Goal: Ask a question: Seek information or help from site administrators or community

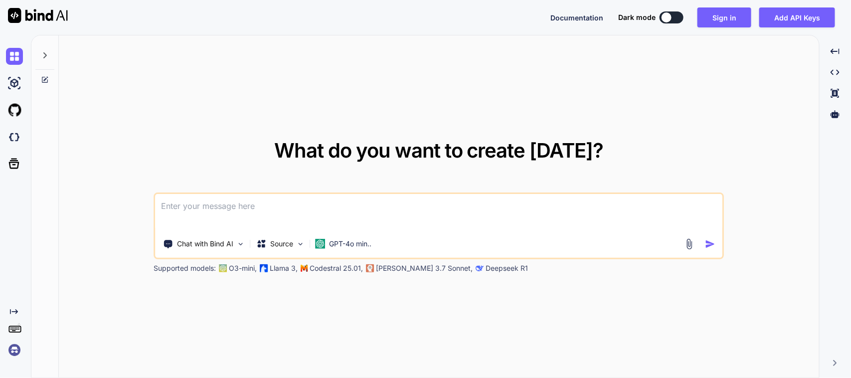
click at [280, 201] on textarea at bounding box center [438, 212] width 567 height 37
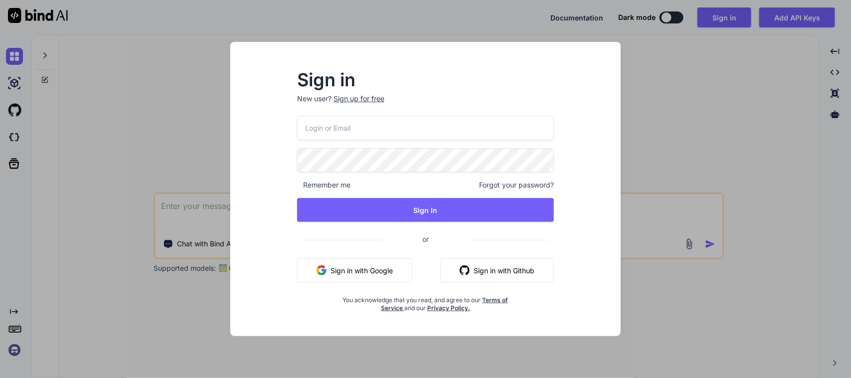
click at [365, 269] on button "Sign in with Google" at bounding box center [354, 270] width 115 height 24
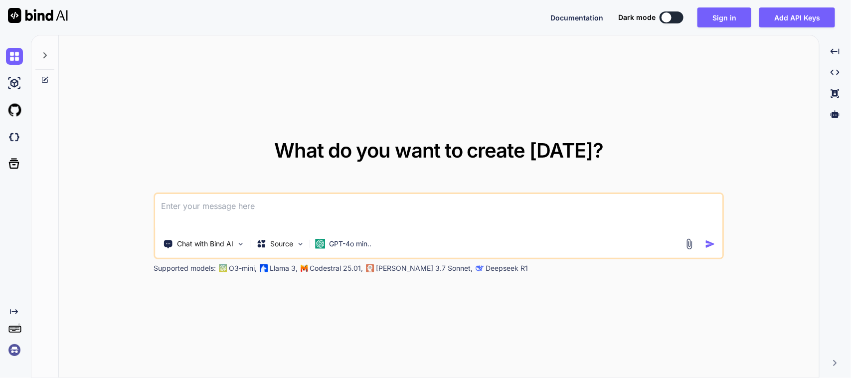
click at [283, 208] on textarea at bounding box center [438, 212] width 567 height 37
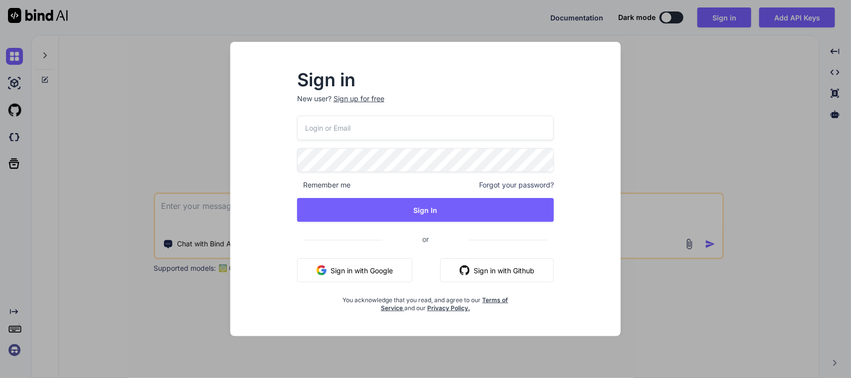
click at [384, 272] on button "Sign in with Google" at bounding box center [354, 270] width 115 height 24
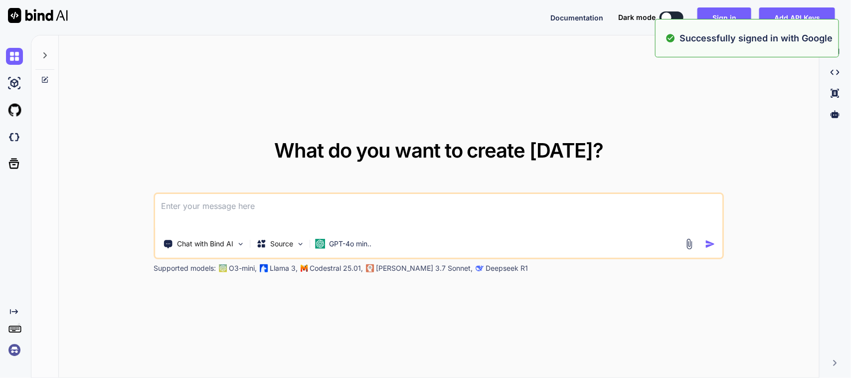
click at [220, 209] on textarea at bounding box center [438, 212] width 567 height 37
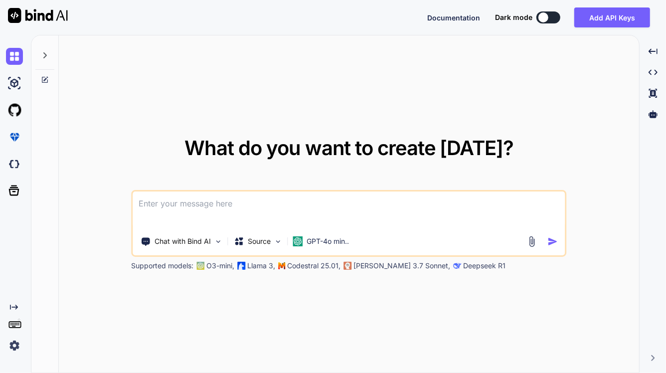
click at [218, 198] on textarea at bounding box center [349, 209] width 432 height 37
click at [414, 202] on textarea "I want to modify my UI screen. when user select the loc_name" at bounding box center [349, 209] width 432 height 37
paste textarea "whse"
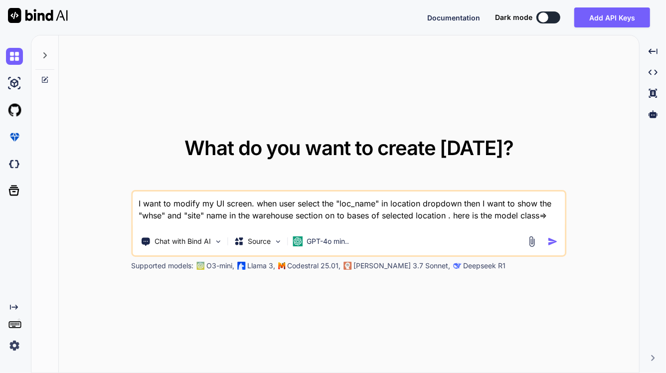
paste textarea "// To parse this JSON data, do // // final allowedDestinationLocationResponse =…"
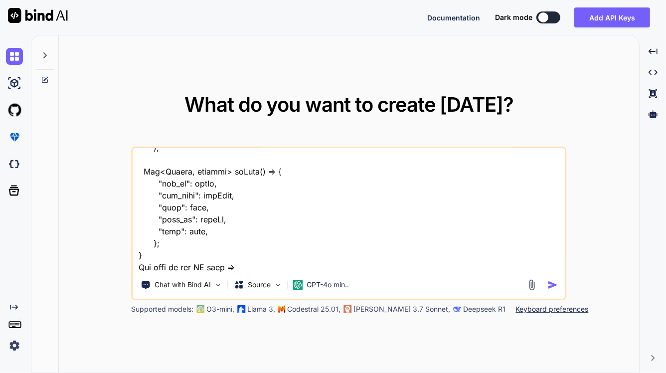
paste textarea "// /* // * Created By - Chetu Team // * Description - This class is handling th…"
type textarea "I want to modify my UI screen. when user select the "loc_name" in location drop…"
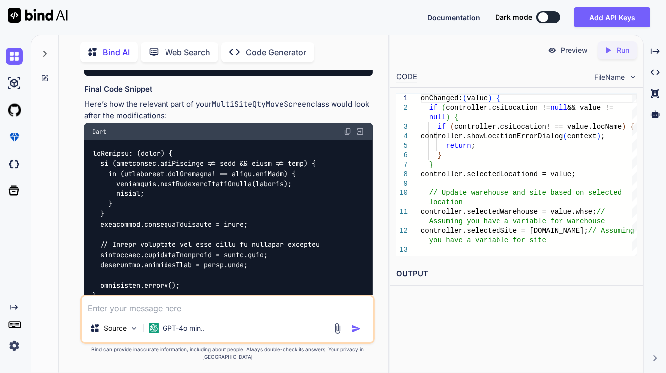
scroll to position [3607, 0]
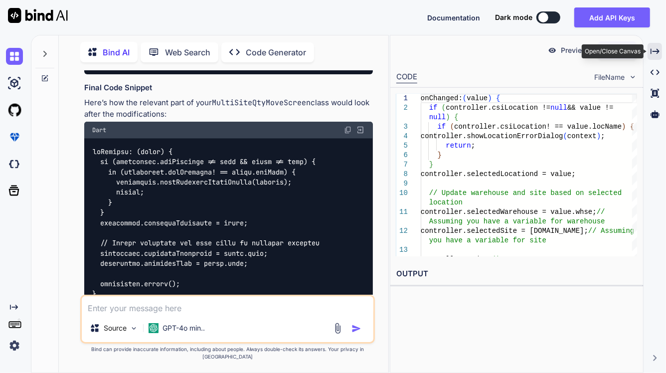
click at [659, 54] on div "Created with Pixso." at bounding box center [654, 51] width 14 height 17
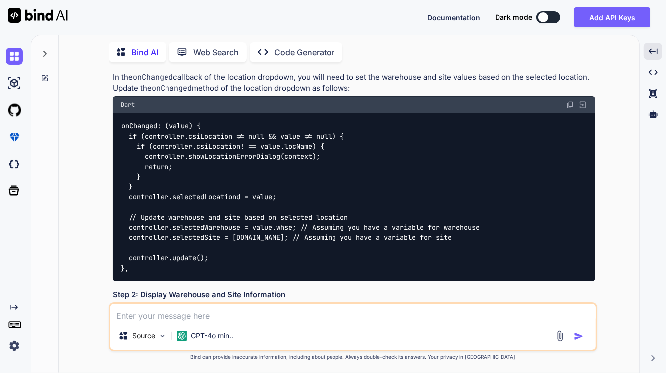
scroll to position [1576, 0]
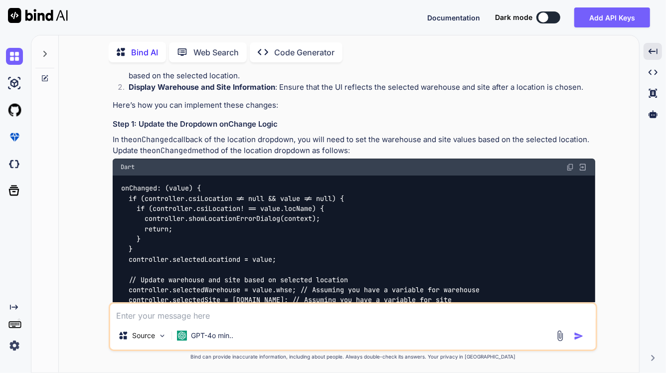
click at [222, 175] on div "onChanged: (value) { if (controller.csiLocation != null && value != null) { if …" at bounding box center [354, 259] width 482 height 168
click at [208, 175] on div "onChanged: (value) { if (controller.csiLocation != null && value != null) { if …" at bounding box center [354, 259] width 482 height 168
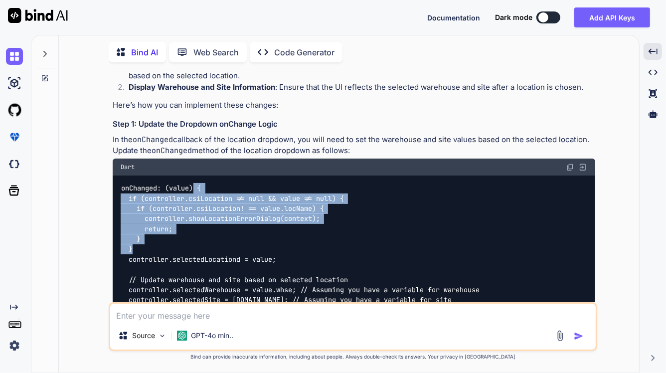
drag, startPoint x: 159, startPoint y: 191, endPoint x: 203, endPoint y: 129, distance: 75.9
click at [197, 175] on div "onChanged: (value) { if (controller.csiLocation != null && value != null) { if …" at bounding box center [354, 259] width 482 height 168
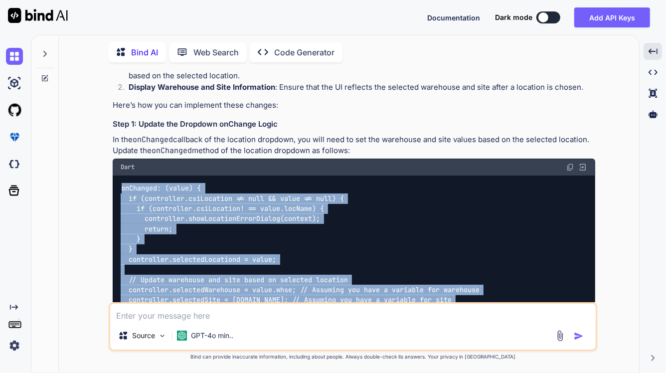
drag, startPoint x: 146, startPoint y: 278, endPoint x: 113, endPoint y: 133, distance: 148.7
click at [113, 175] on div "onChanged: (value) { if (controller.csiLocation != null && value != null) { if …" at bounding box center [354, 259] width 482 height 168
copy code "onChanged: (value) { if (controller.csiLocation != null && value != null) { if …"
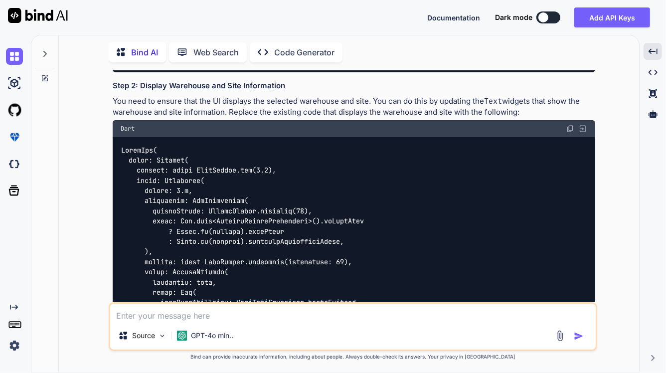
scroll to position [1825, 0]
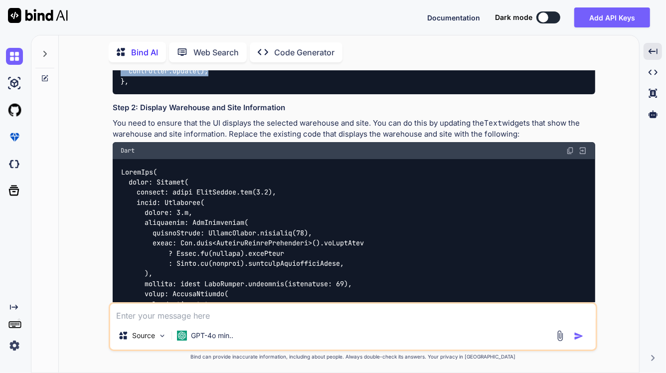
click at [567, 146] on img at bounding box center [570, 150] width 8 height 8
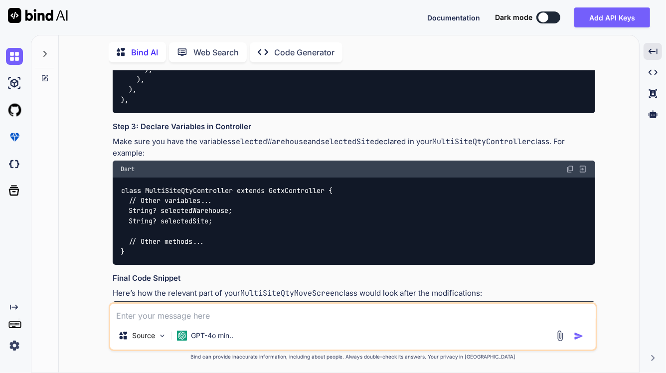
scroll to position [2261, 0]
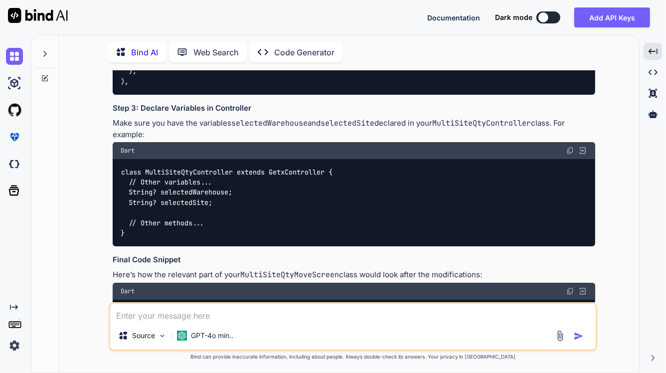
click at [348, 159] on div "class MultiSiteQtyController extends GetxController { // Other variables... Str…" at bounding box center [354, 202] width 482 height 87
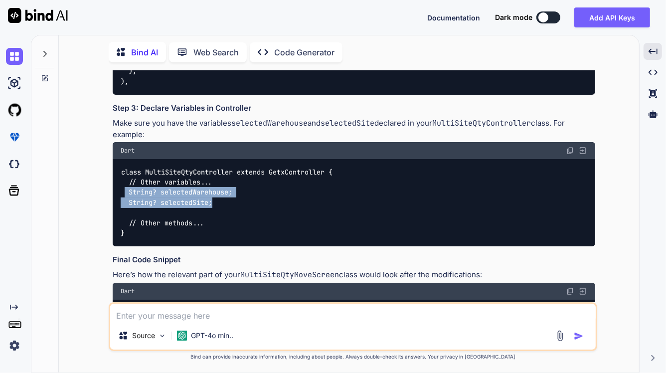
drag, startPoint x: 237, startPoint y: 145, endPoint x: 126, endPoint y: 136, distance: 111.5
click at [126, 159] on div "class MultiSiteQtyController extends GetxController { // Other variables... Str…" at bounding box center [354, 202] width 482 height 87
copy code "String? selectedWarehouse; String? selectedSite;"
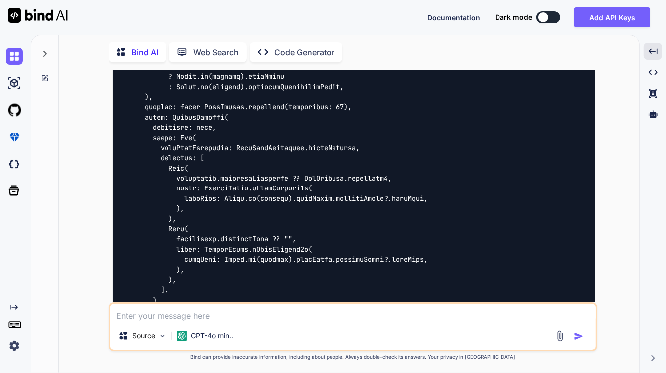
scroll to position [2807, 0]
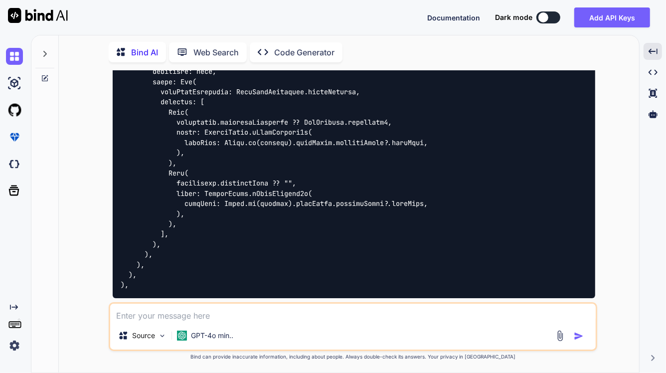
click at [257, 315] on textarea at bounding box center [352, 312] width 485 height 18
paste textarea "getinventoryQuantity();"
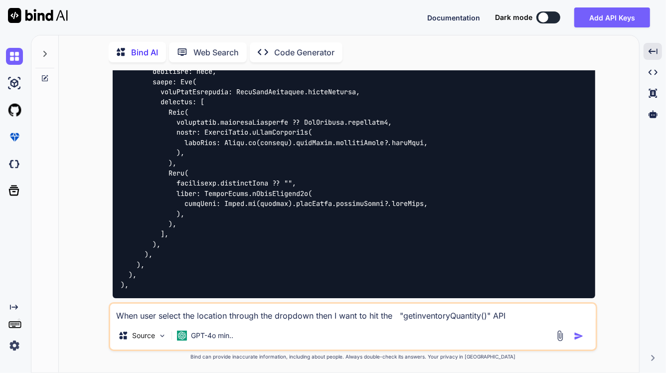
click at [400, 319] on textarea "When user select the location through the dropdown then I want to hit the "geti…" at bounding box center [352, 312] width 485 height 18
click at [529, 315] on textarea "When user select the location through the dropdown then I want to hit the "geti…" at bounding box center [352, 312] width 485 height 18
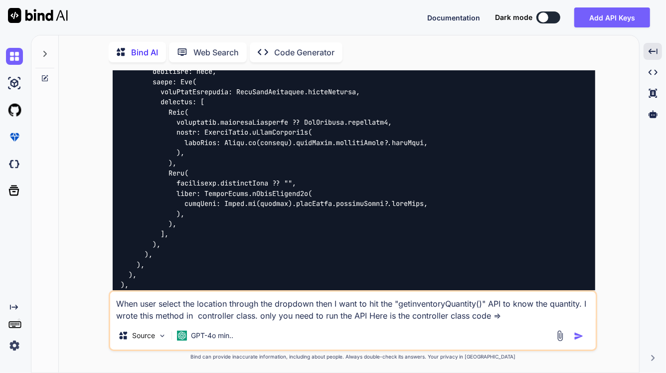
paste textarea "/* * Created By - Chetu Team * Description - Below class is used to write busin…"
type textarea "When user select the location through the dropdown then I want to hit the "geti…"
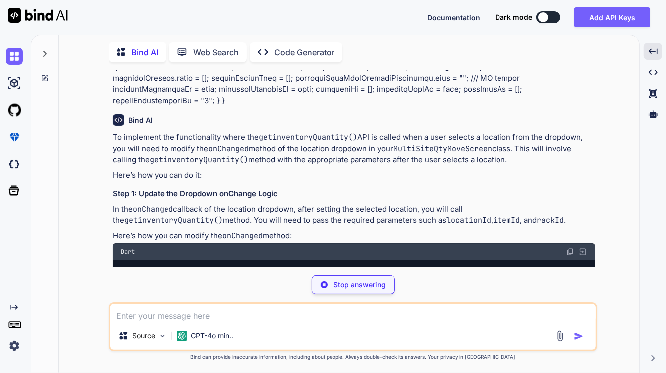
scroll to position [6652, 0]
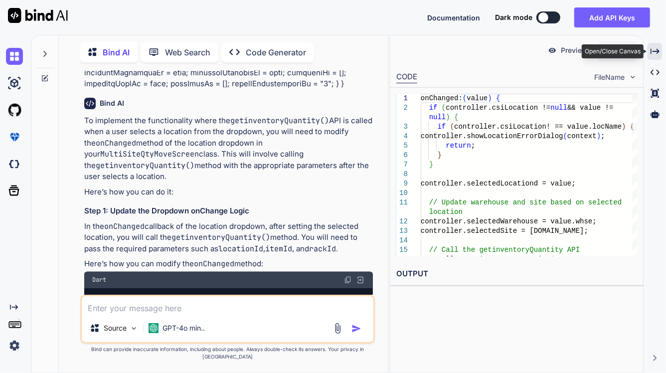
click at [650, 50] on icon "Created with Pixso." at bounding box center [654, 51] width 9 height 9
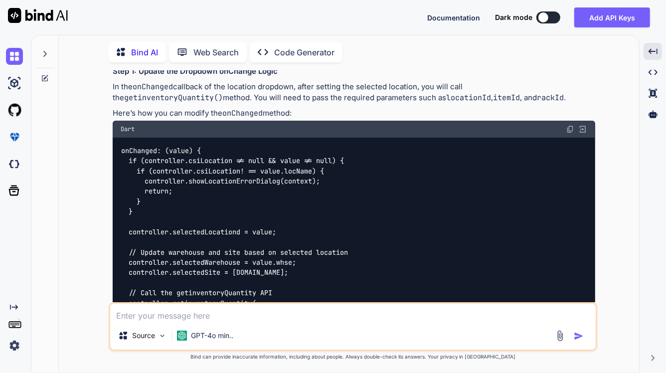
scroll to position [4543, 0]
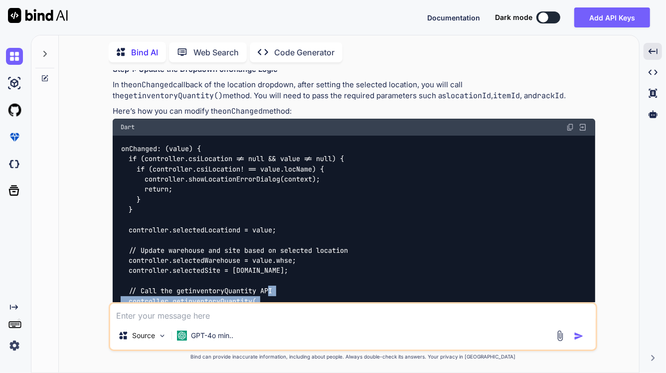
drag, startPoint x: 170, startPoint y: 243, endPoint x: 125, endPoint y: 188, distance: 70.4
click at [125, 188] on div "onChanged: (value) { if (controller.csiLocation != null && value != null) { if …" at bounding box center [354, 266] width 482 height 260
copy code "controller.getinventoryQuantity( locationId: value.locId.toString(), // Assumin…"
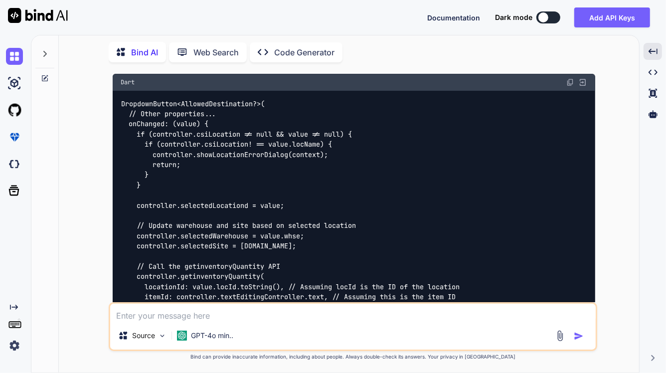
scroll to position [4984, 0]
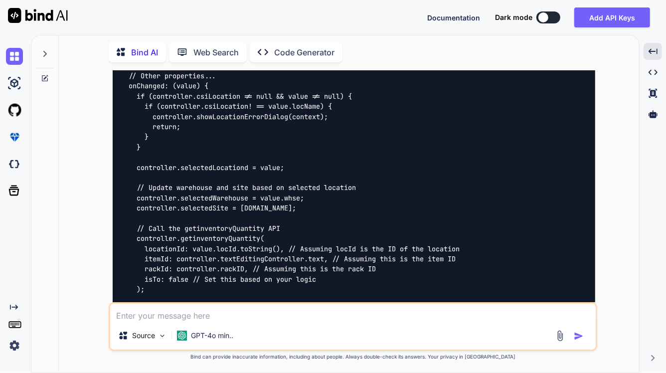
click at [235, 309] on textarea at bounding box center [352, 312] width 485 height 18
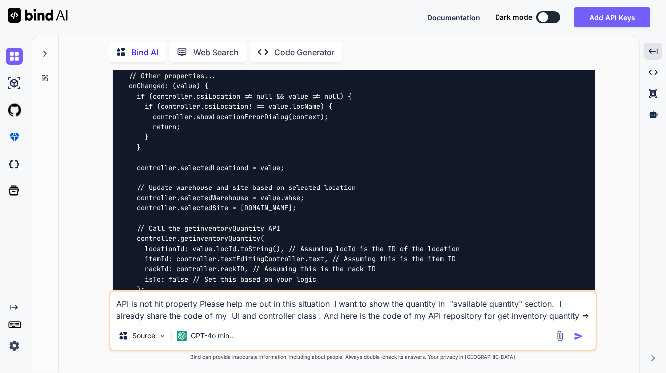
paste textarea "Future<Map<String, dynamic>?> getQuantityInventory( {required String? locationI…"
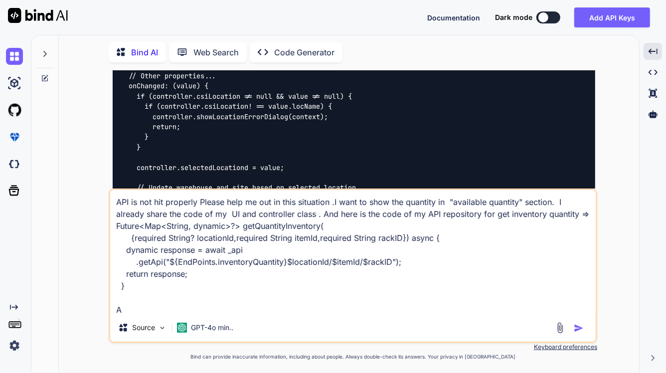
scroll to position [0, 0]
drag, startPoint x: 262, startPoint y: 310, endPoint x: 269, endPoint y: 285, distance: 26.4
click at [269, 285] on textarea "API is not hit properly Please help me out in this situation .I want to show th…" at bounding box center [352, 252] width 485 height 124
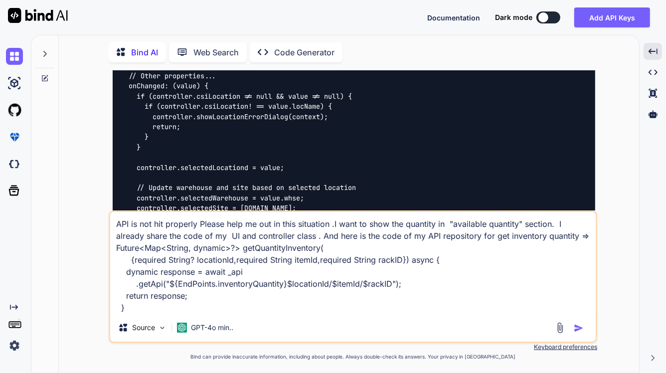
scroll to position [0, 0]
type textarea "API is not hit properly Please help me out in this situation .I want to show th…"
click at [578, 328] on img "button" at bounding box center [578, 328] width 10 height 10
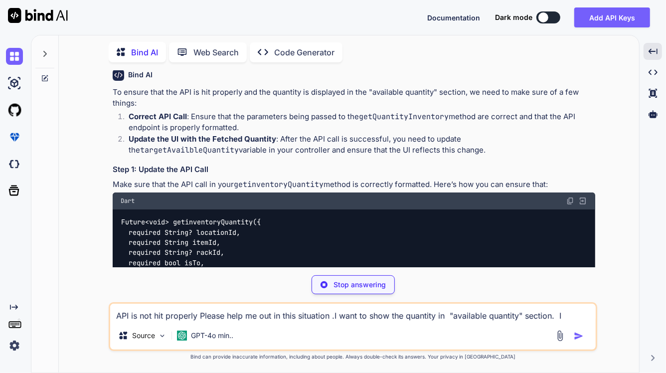
scroll to position [5405, 0]
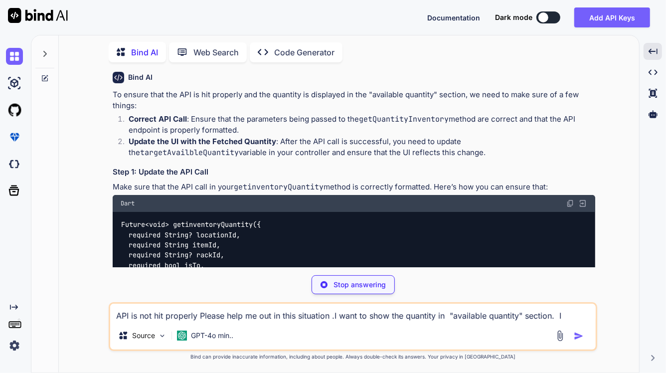
click at [573, 199] on img at bounding box center [570, 203] width 8 height 8
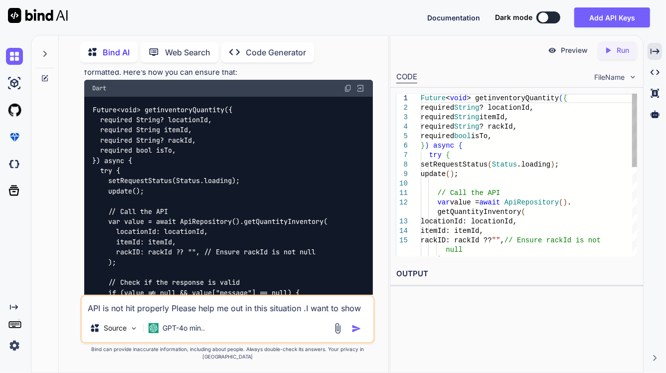
scroll to position [7906, 0]
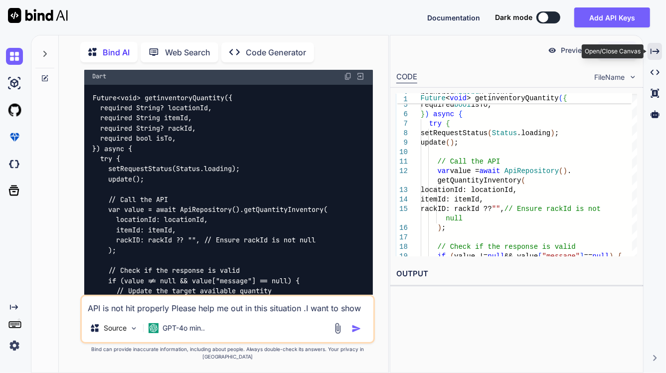
click at [652, 50] on icon "Created with Pixso." at bounding box center [654, 51] width 9 height 9
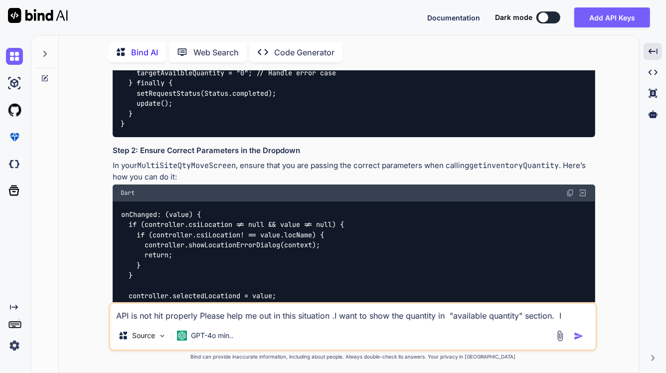
scroll to position [5903, 0]
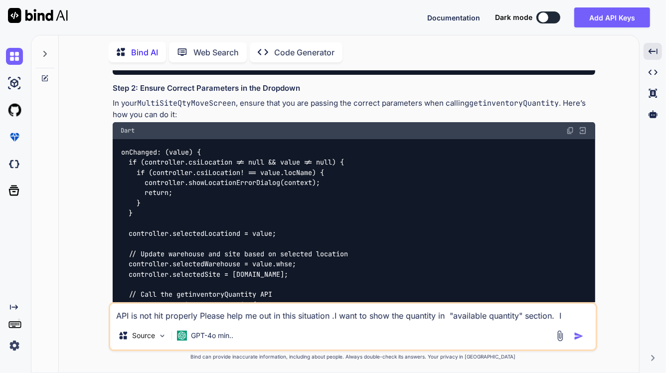
click at [264, 193] on div "onChanged: (value) { if (controller.csiLocation != null && value != null) { if …" at bounding box center [354, 269] width 482 height 260
drag, startPoint x: 190, startPoint y: 243, endPoint x: 122, endPoint y: 190, distance: 86.2
click at [122, 190] on div "onChanged: (value) { if (controller.csiLocation != null && value != null) { if …" at bounding box center [354, 269] width 482 height 260
copy code "controller.getinventoryQuantity( locationId: value.locId.toString(), // Ensure …"
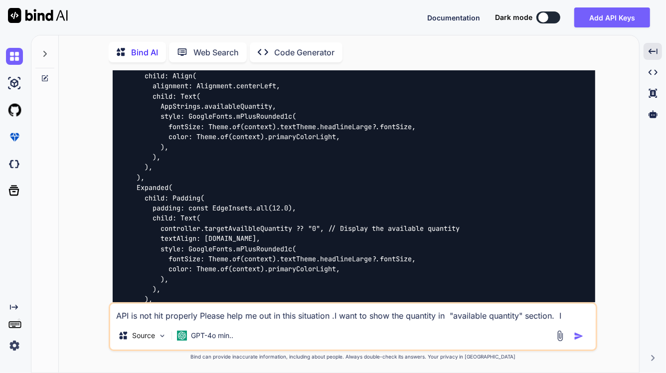
scroll to position [6146, 0]
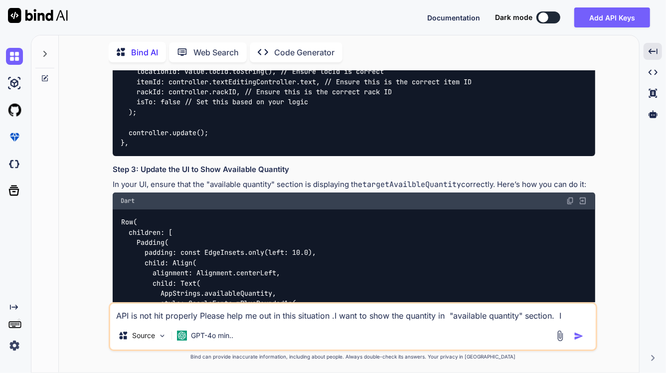
click at [258, 314] on textarea "API is not hit properly Please help me out in this situation .I want to show th…" at bounding box center [352, 312] width 485 height 18
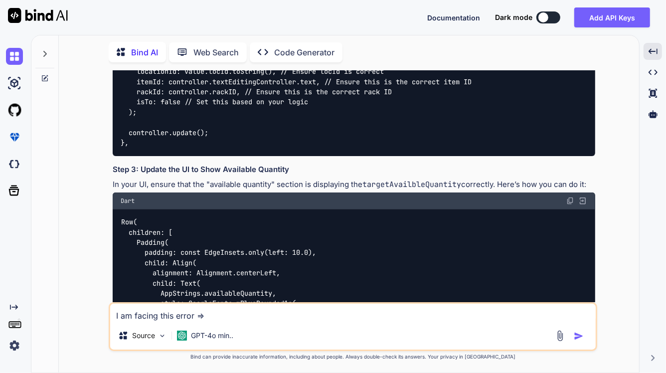
paste textarea "I/flutter (28280): [URL][DOMAIN_NAME] I/Choreographer(28280): Skipped 641 frame…"
type textarea "I am facing this error => I/flutter (28280): [URL][DOMAIN_NAME] I/Choreographer…"
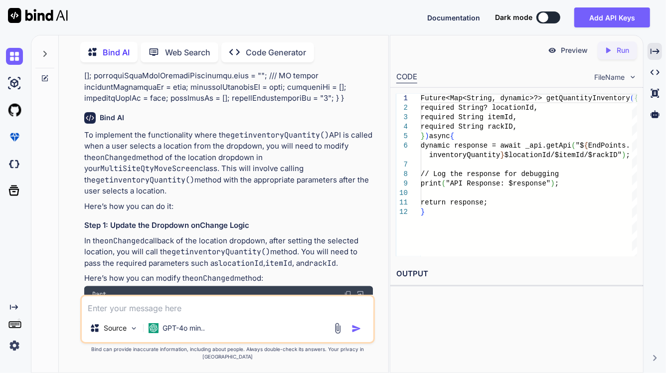
scroll to position [9075, 0]
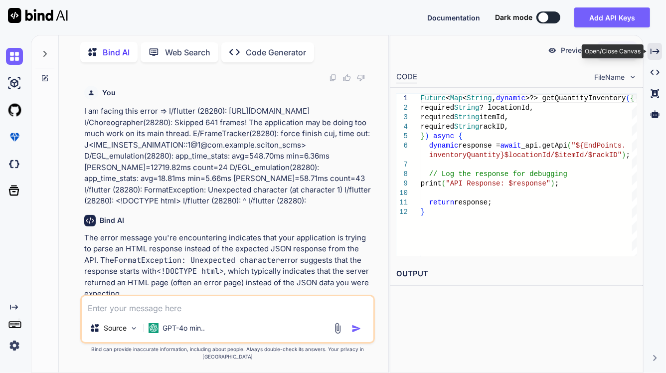
click at [650, 45] on div "Created with Pixso." at bounding box center [654, 51] width 14 height 17
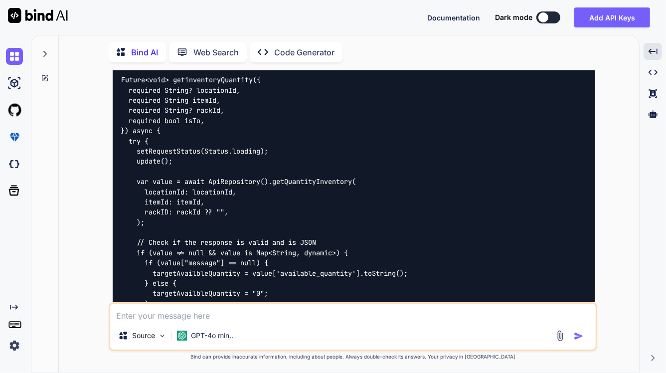
scroll to position [7388, 0]
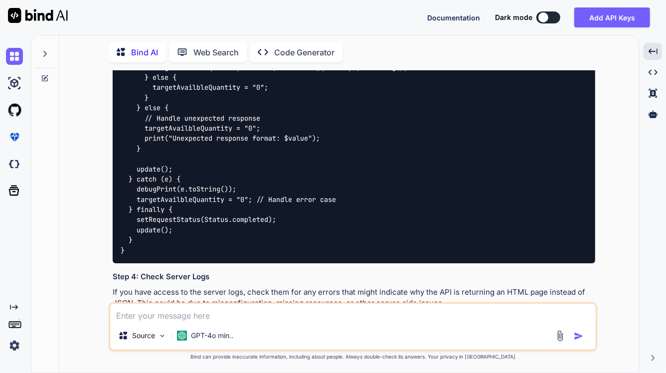
click at [233, 313] on textarea at bounding box center [352, 312] width 485 height 18
paste textarea "[URL][DOMAIN_NAME]"
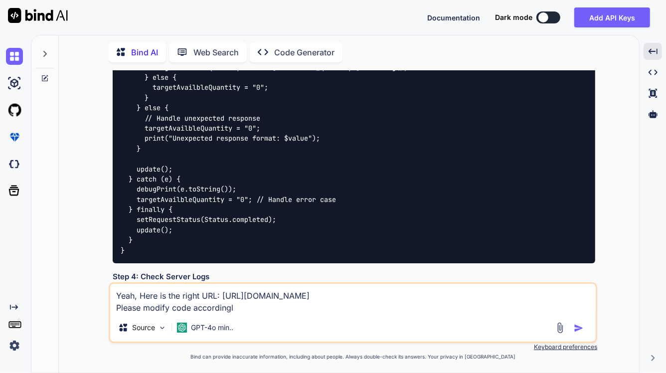
type textarea "Yeah, Here is the right URL: [URL][DOMAIN_NAME] Please modify code accordingly"
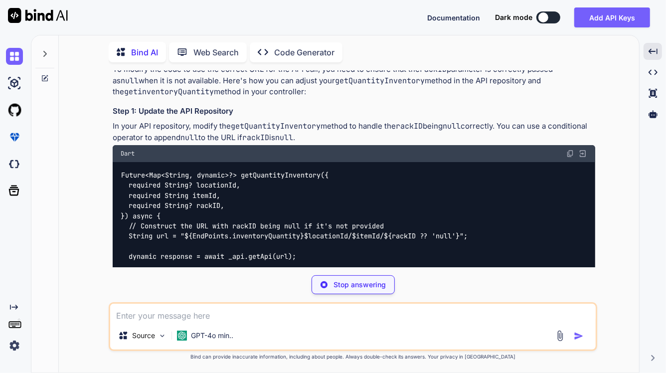
scroll to position [10470, 0]
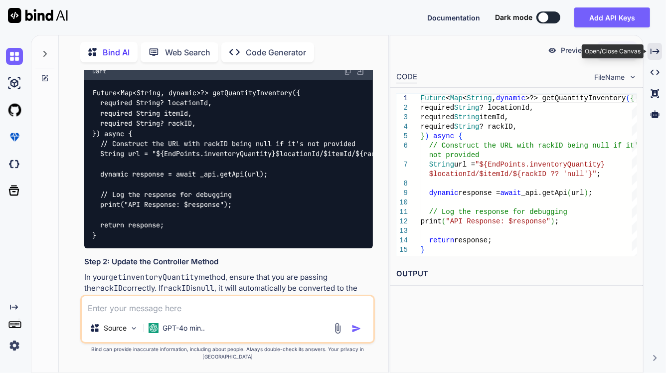
click at [657, 54] on icon "Created with Pixso." at bounding box center [654, 51] width 9 height 9
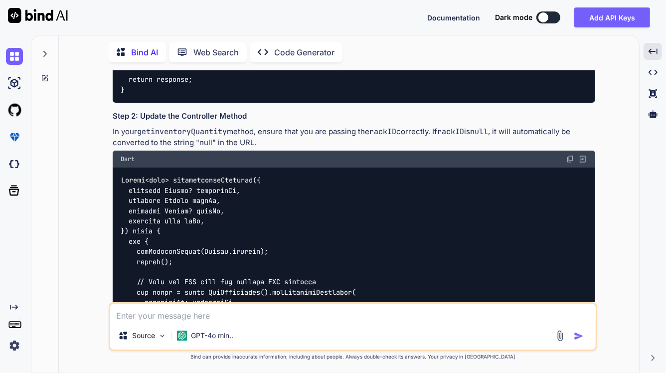
scroll to position [7904, 0]
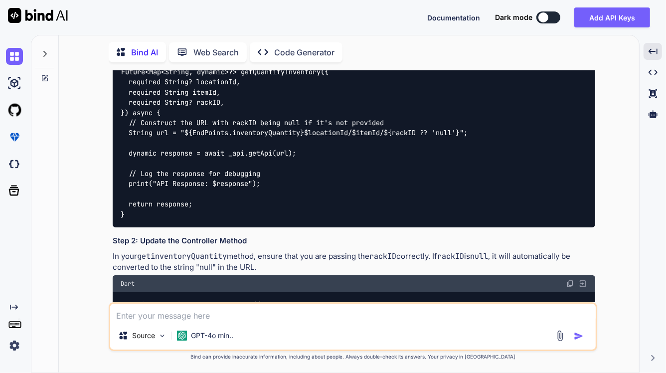
click at [569, 280] on img at bounding box center [570, 284] width 8 height 8
click at [278, 321] on textarea at bounding box center [352, 312] width 485 height 18
type textarea "H"
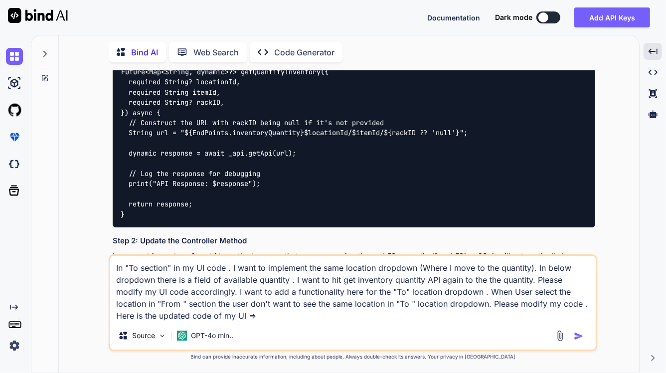
paste textarea "// /* // * Created By - Chetu Team // * Description - This class is handling th…"
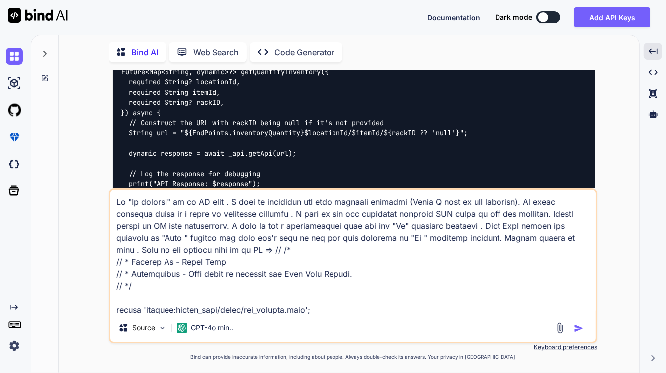
scroll to position [9597, 0]
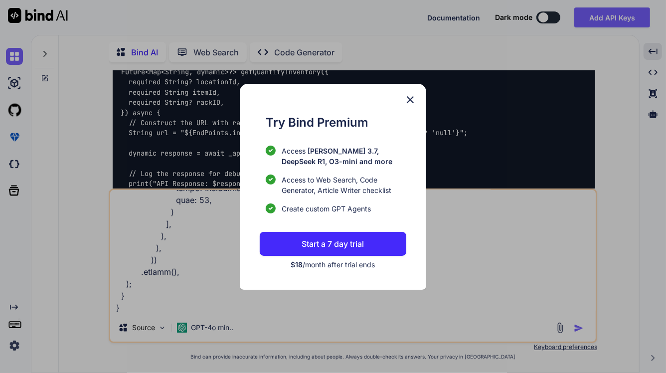
type textarea "In "To section" in my UI code . I want to implement the same location dropdown …"
click at [414, 100] on img at bounding box center [410, 100] width 12 height 12
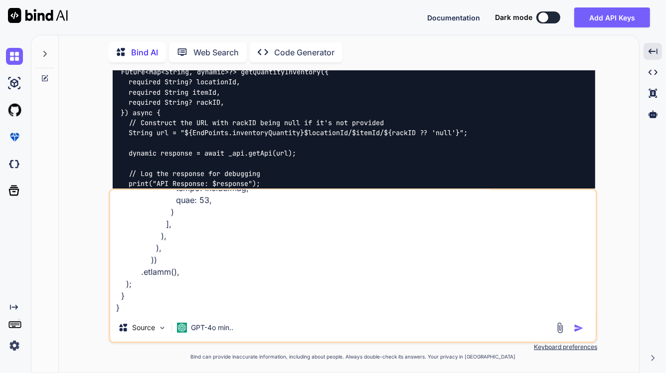
click at [242, 275] on textarea at bounding box center [352, 252] width 485 height 124
click at [579, 327] on img "button" at bounding box center [578, 328] width 10 height 10
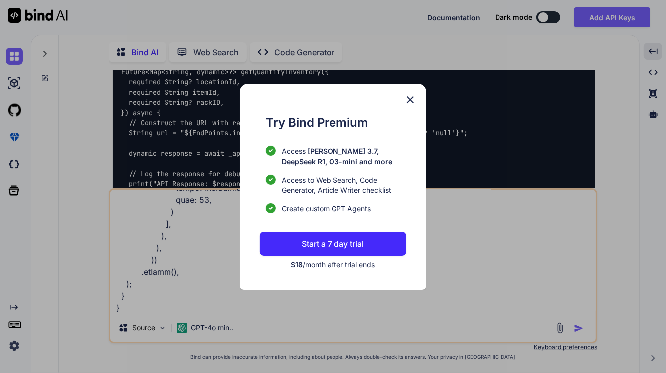
click at [337, 249] on p "Start a 7 day trial" at bounding box center [332, 244] width 62 height 12
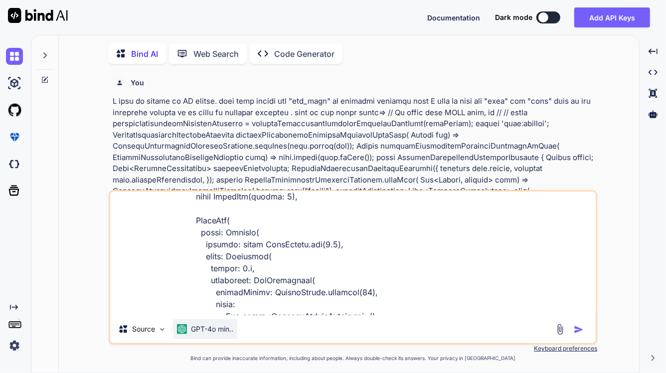
scroll to position [4, 0]
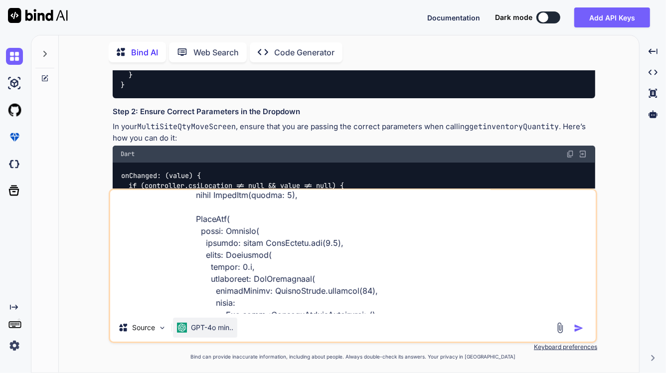
click at [213, 327] on p "GPT-4o min.." at bounding box center [212, 327] width 42 height 10
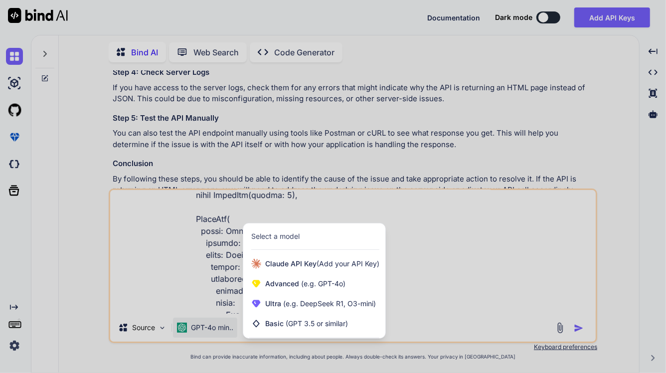
scroll to position [7621, 0]
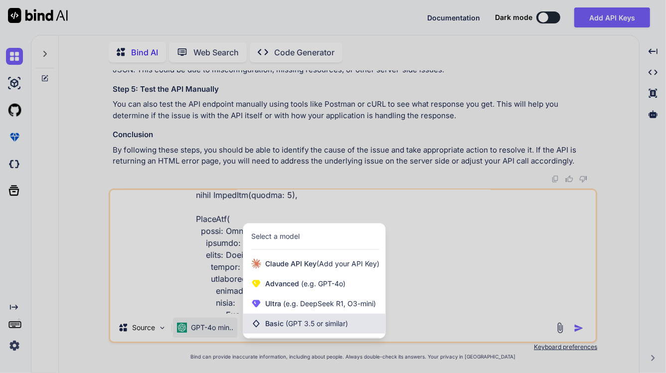
click at [280, 322] on span "Basic (GPT 3.5 or similar)" at bounding box center [306, 323] width 83 height 10
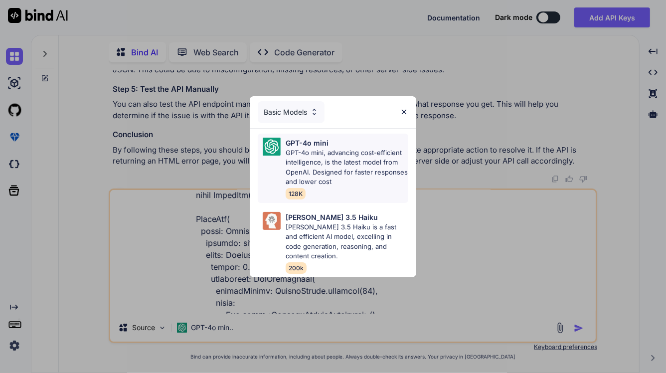
click at [334, 159] on p "GPT-4o mini, advancing cost-efficient intelligence, is the latest model from Op…" at bounding box center [346, 167] width 123 height 39
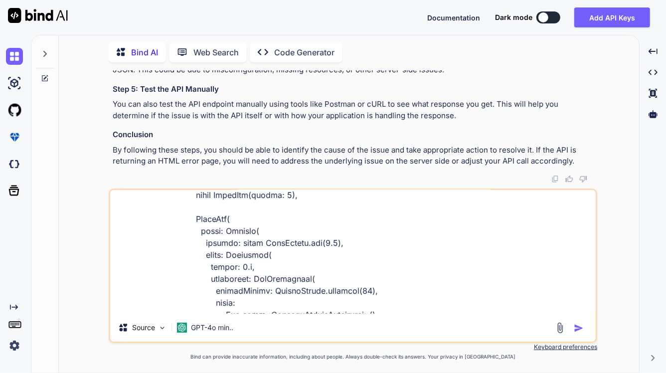
click at [585, 328] on button "button" at bounding box center [580, 328] width 14 height 10
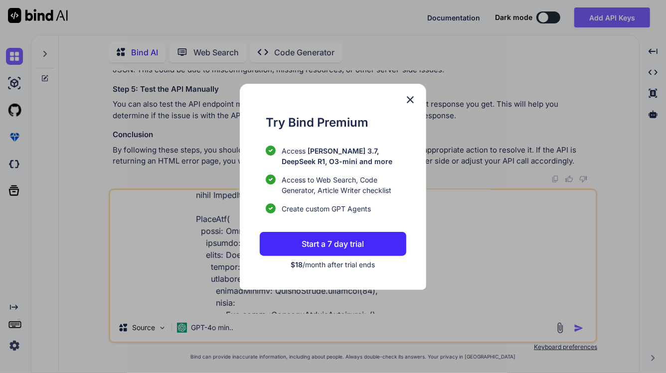
click at [406, 92] on div "Try Bind Premium Access Claude 3.7, DeepSeek R1, O3-mini and more Access to Web…" at bounding box center [333, 187] width 186 height 206
click at [412, 103] on img at bounding box center [410, 100] width 12 height 12
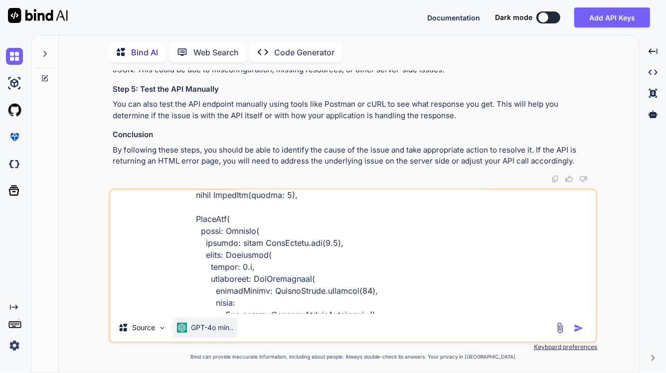
click at [225, 325] on p "GPT-4o min.." at bounding box center [212, 327] width 42 height 10
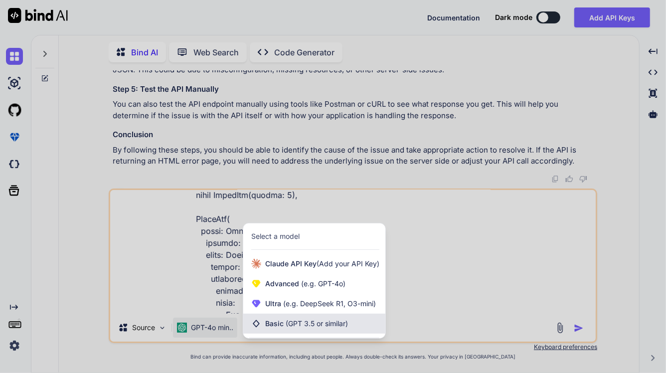
click at [282, 325] on span "Basic (GPT 3.5 or similar)" at bounding box center [306, 323] width 83 height 10
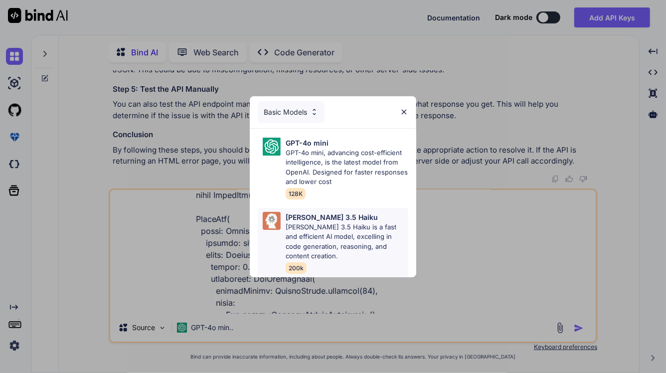
click at [318, 222] on p "Claude 3.5 Haiku is a fast and efficient AI model, excelling in code generation…" at bounding box center [346, 241] width 123 height 39
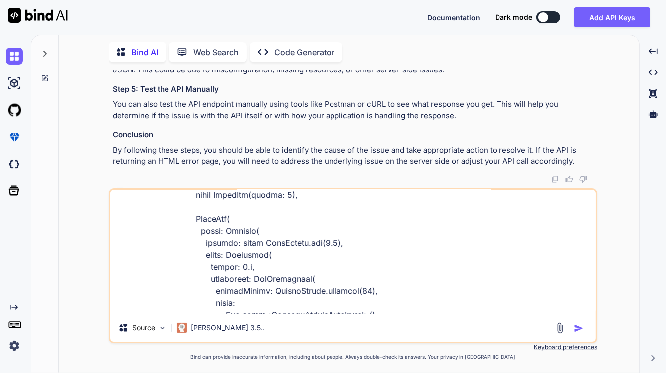
click at [582, 332] on img "button" at bounding box center [578, 328] width 10 height 10
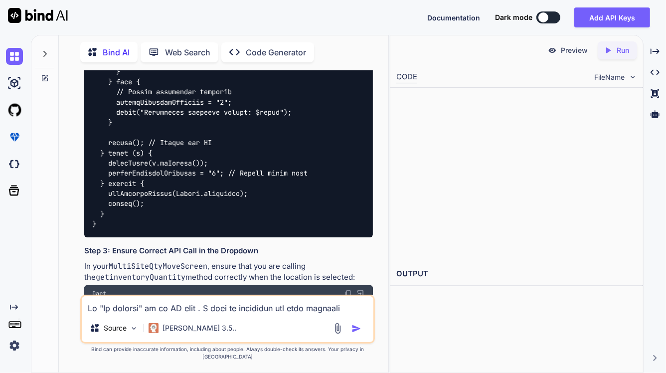
scroll to position [14700, 0]
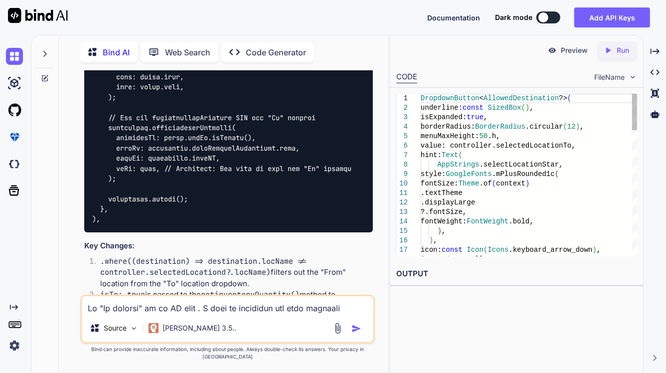
type textarea "x"
click at [656, 51] on icon at bounding box center [654, 50] width 9 height 5
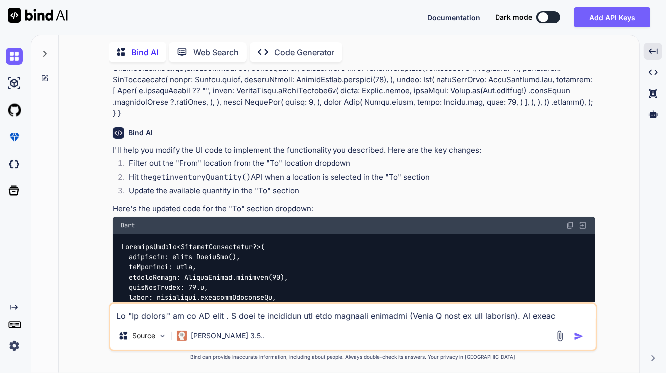
scroll to position [10238, 0]
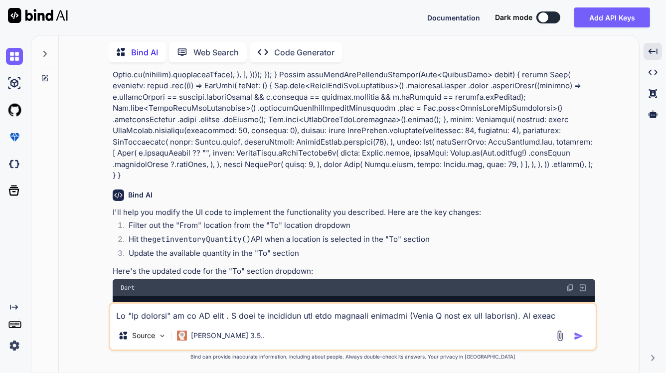
click at [571, 284] on img at bounding box center [570, 288] width 8 height 8
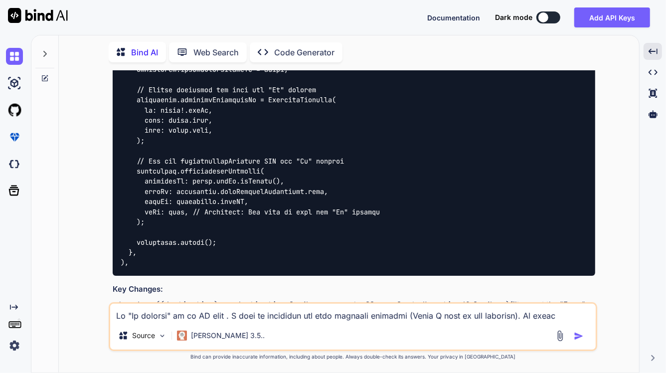
scroll to position [11047, 0]
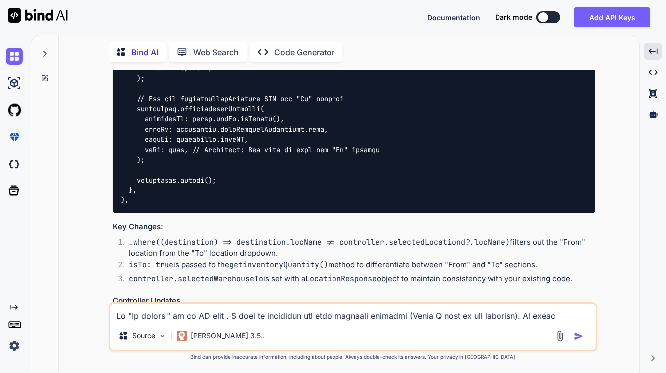
click at [296, 340] on div "AllowedDestination? selectedLocationTo; LocationResponse? selectedWarehouseTo; …" at bounding box center [354, 363] width 482 height 46
drag, startPoint x: 280, startPoint y: 244, endPoint x: 119, endPoint y: 218, distance: 163.1
click at [119, 340] on div "AllowedDestination? selectedLocationTo; LocationResponse? selectedWarehouseTo; …" at bounding box center [354, 363] width 482 height 46
copy code "AllowedDestination? selectedLocationTo; LocationResponse? selectedWarehouseTo; …"
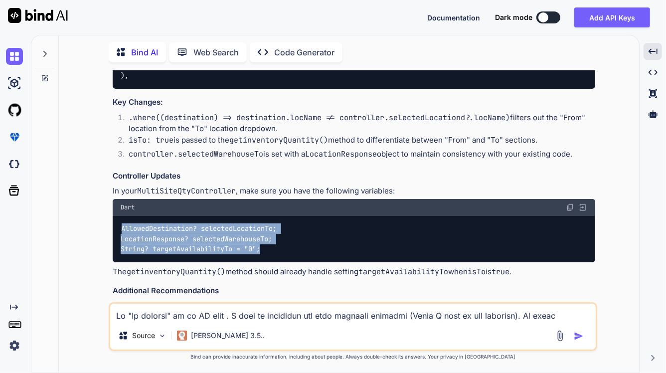
scroll to position [11234, 0]
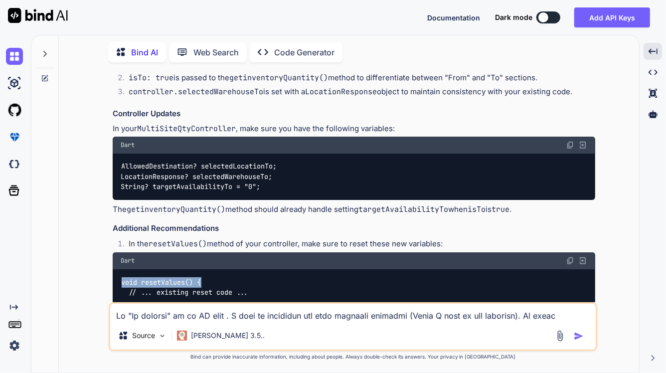
drag, startPoint x: 121, startPoint y: 146, endPoint x: 243, endPoint y: 144, distance: 122.6
click at [243, 269] on div "void resetValues() { // ... existing reset code ... // Reset "To" section varia…" at bounding box center [354, 317] width 482 height 97
drag, startPoint x: 254, startPoint y: 207, endPoint x: 107, endPoint y: 180, distance: 149.4
click at [107, 180] on div "You Bind AI To modify your UI screen so that when a user selects a location fro…" at bounding box center [353, 221] width 572 height 302
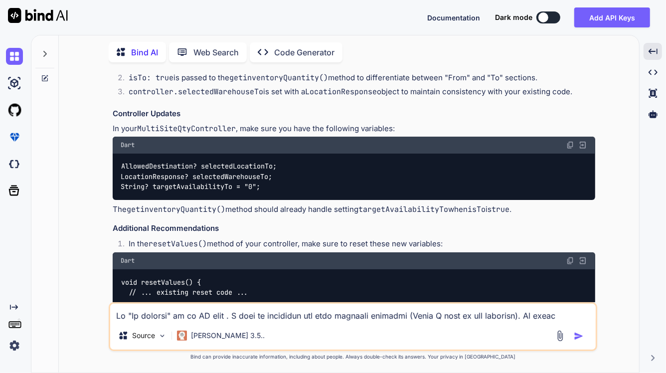
drag, startPoint x: 252, startPoint y: 205, endPoint x: 124, endPoint y: 186, distance: 129.5
click at [124, 269] on div "void resetValues() { // ... existing reset code ... // Reset "To" section varia…" at bounding box center [354, 317] width 482 height 97
copy code "selectedLocationTo = null; selectedWarehouseTo = null; targetAvailabilityTo = "…"
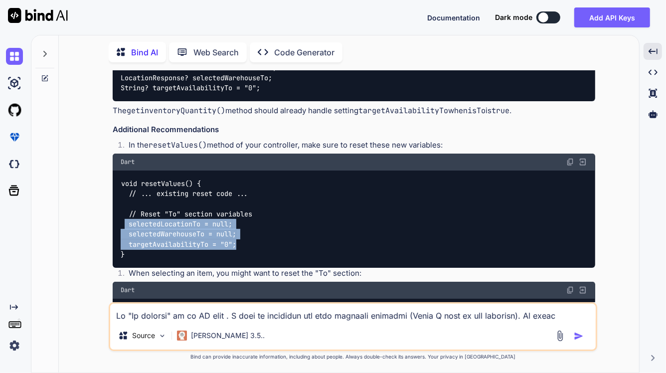
scroll to position [11358, 0]
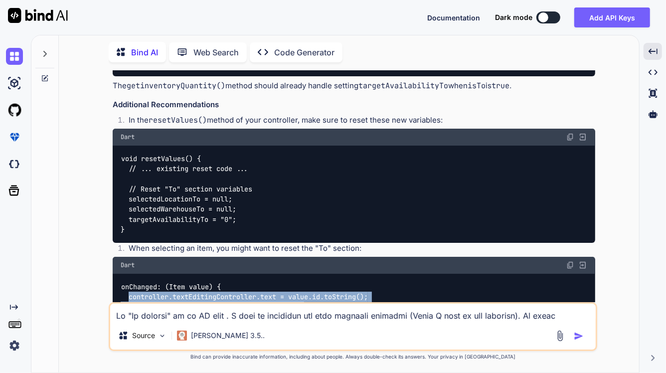
drag, startPoint x: 223, startPoint y: 198, endPoint x: 127, endPoint y: 163, distance: 102.1
click at [127, 274] on div "onChanged: (Item value) { controller.textEditingController.text = value.id.toSt…" at bounding box center [354, 317] width 482 height 87
copy code "controller.textEditingController.text = value.id.toString(); controller.getAllo…"
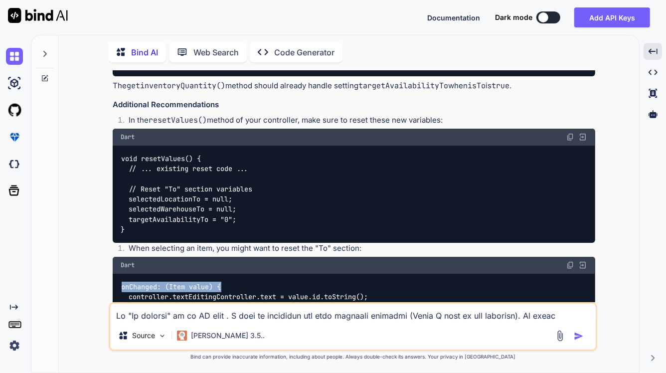
drag, startPoint x: 119, startPoint y: 147, endPoint x: 227, endPoint y: 150, distance: 108.1
click at [227, 274] on div "onChanged: (Item value) { controller.textEditingController.text = value.id.toSt…" at bounding box center [354, 317] width 482 height 87
copy code "onChanged: (Item value) {"
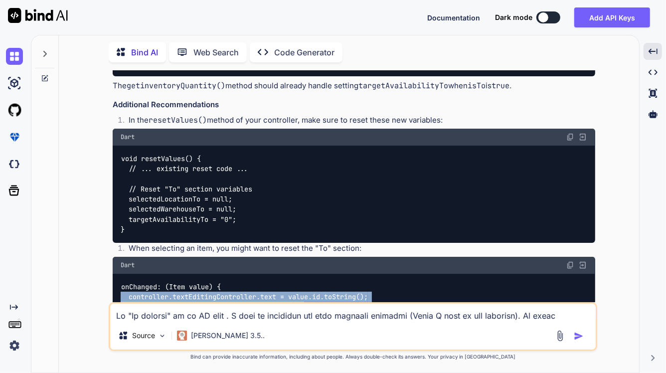
drag, startPoint x: 243, startPoint y: 201, endPoint x: 121, endPoint y: 165, distance: 126.8
click at [121, 274] on div "onChanged: (Item value) { controller.textEditingController.text = value.id.toSt…" at bounding box center [354, 317] width 482 height 87
copy code "controller.textEditingController.text = value.id.toString(); controller.getAllo…"
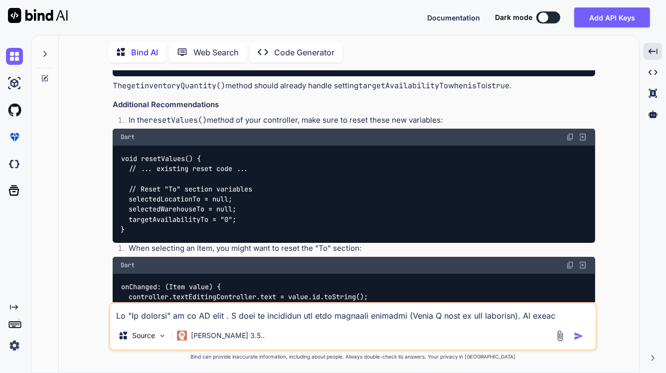
click at [204, 309] on textarea at bounding box center [352, 312] width 485 height 18
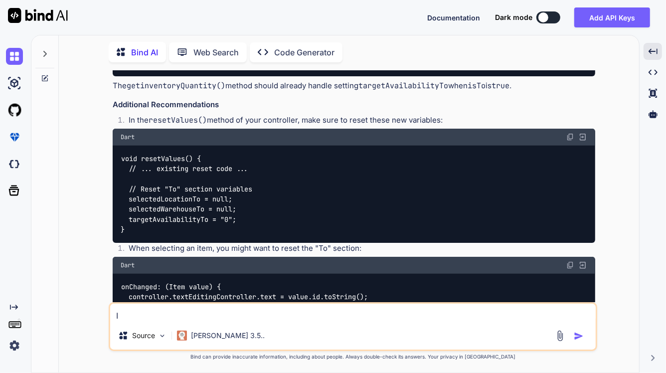
type textarea "I"
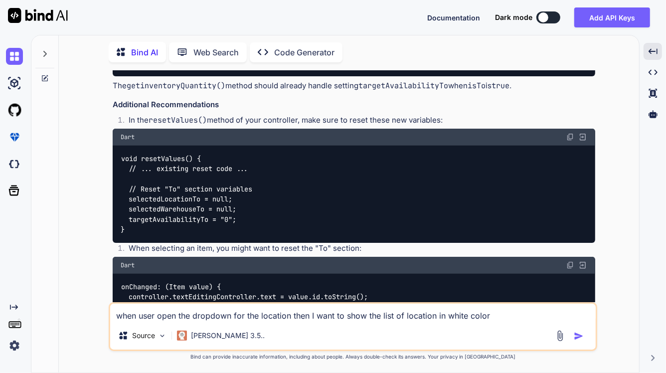
type textarea "when user open the dropdown for the location then I want to show the list of lo…"
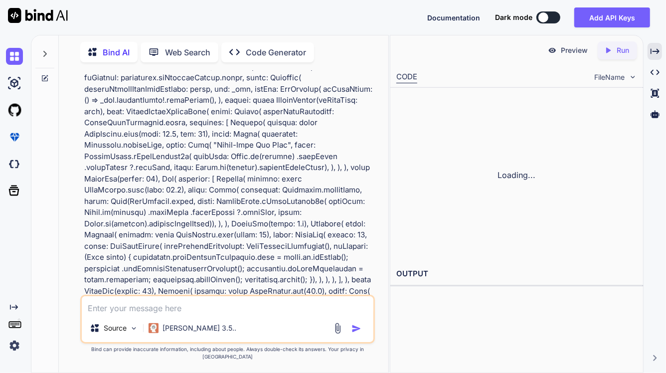
scroll to position [15550, 0]
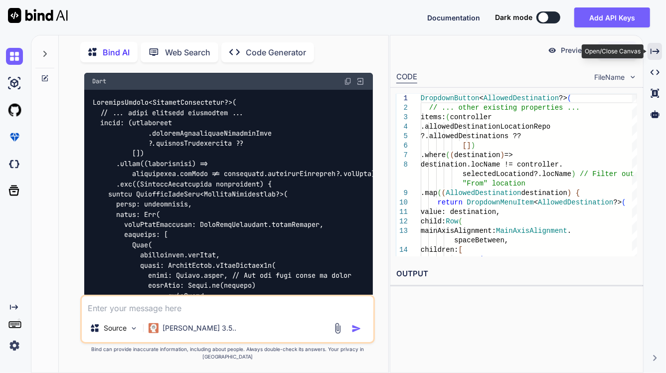
click at [655, 47] on icon "Created with Pixso." at bounding box center [654, 51] width 9 height 9
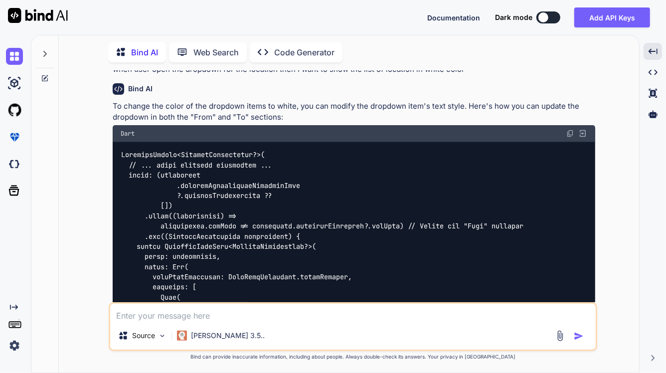
drag, startPoint x: 165, startPoint y: 171, endPoint x: 257, endPoint y: 168, distance: 91.7
click at [257, 168] on div at bounding box center [354, 353] width 482 height 423
copy code "destination.locName,"
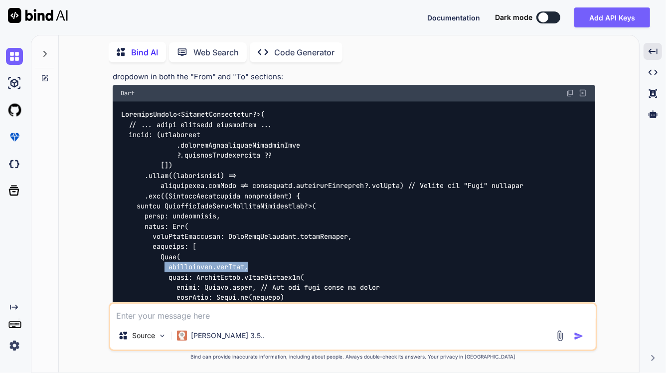
scroll to position [11818, 0]
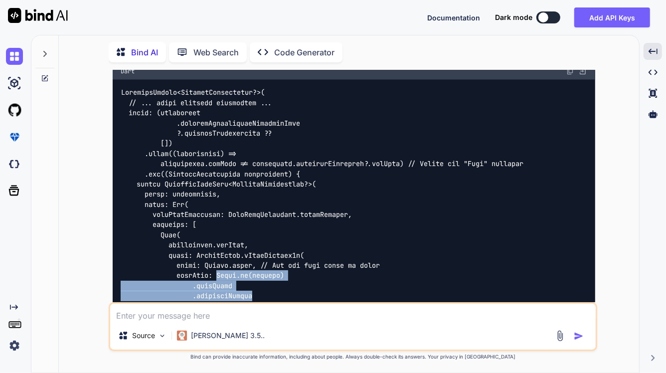
drag, startPoint x: 262, startPoint y: 163, endPoint x: 218, endPoint y: 137, distance: 51.2
click at [218, 137] on div at bounding box center [354, 291] width 482 height 423
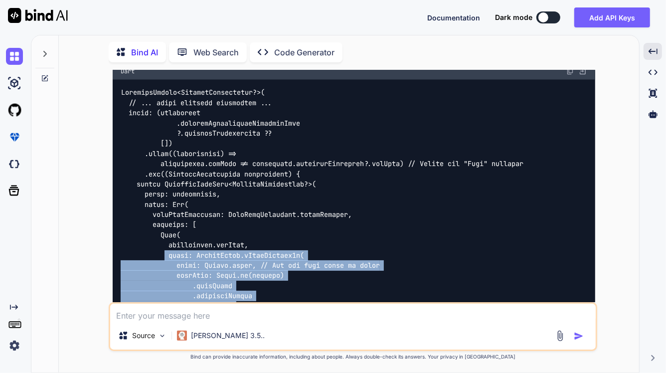
drag, startPoint x: 263, startPoint y: 169, endPoint x: 165, endPoint y: 118, distance: 110.3
click at [165, 118] on div at bounding box center [354, 291] width 482 height 423
copy code "style: GoogleFonts.mPlusRounded1c( color: Colors.white, // Set the text color t…"
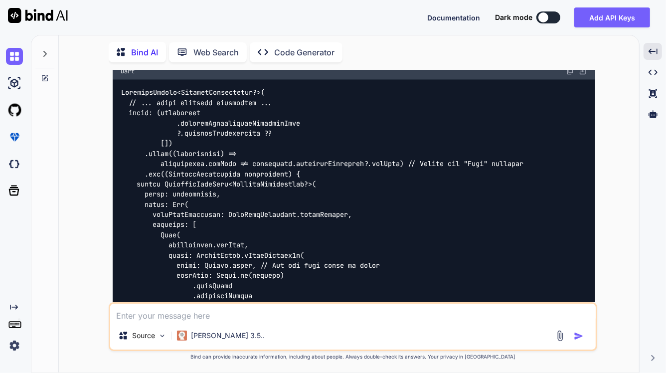
click at [194, 315] on textarea at bounding box center [352, 312] width 485 height 18
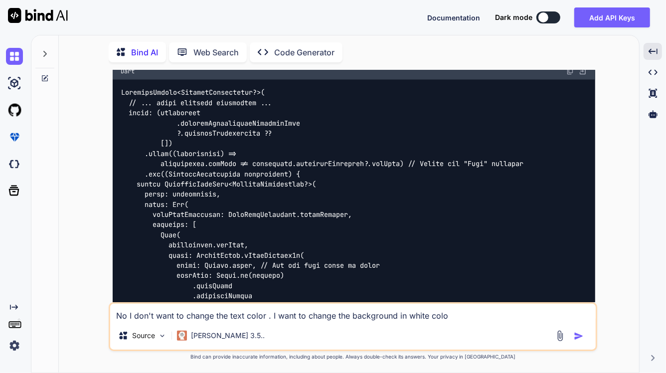
type textarea "No I don't want to change the text color . I want to change the background in w…"
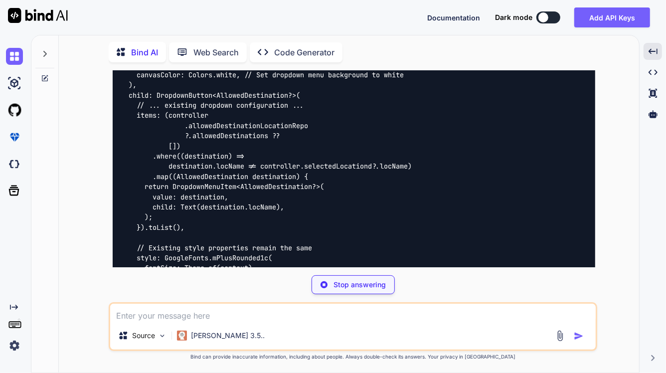
scroll to position [16436, 0]
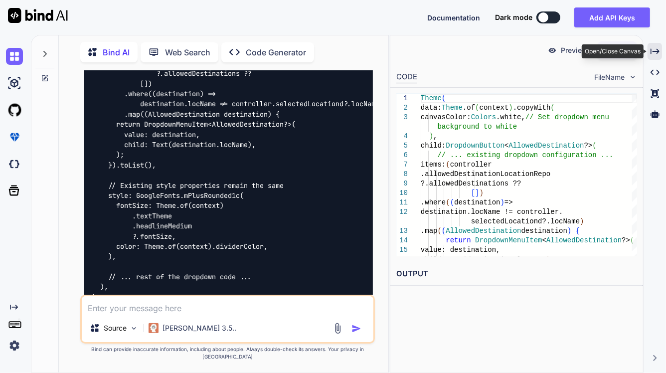
click at [658, 54] on icon "Created with Pixso." at bounding box center [654, 51] width 9 height 9
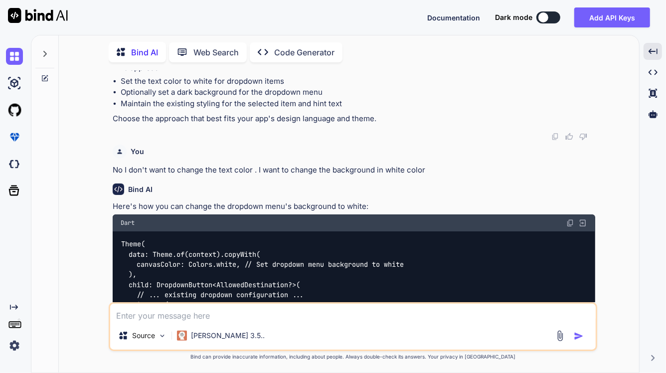
scroll to position [12402, 0]
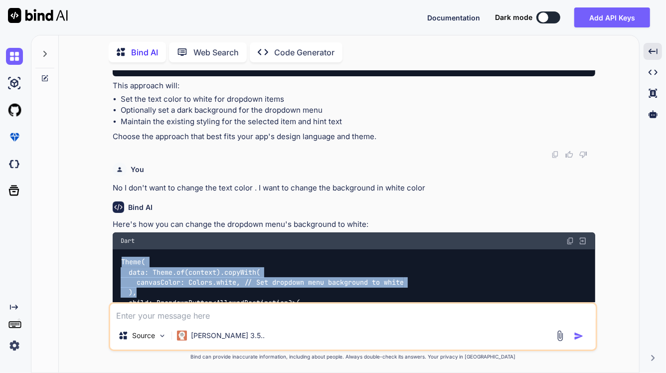
drag, startPoint x: 158, startPoint y: 156, endPoint x: 113, endPoint y: 127, distance: 53.8
copy code "Theme( data: Theme.of(context).copyWith( canvasColor: Colors.white, // Set drop…"
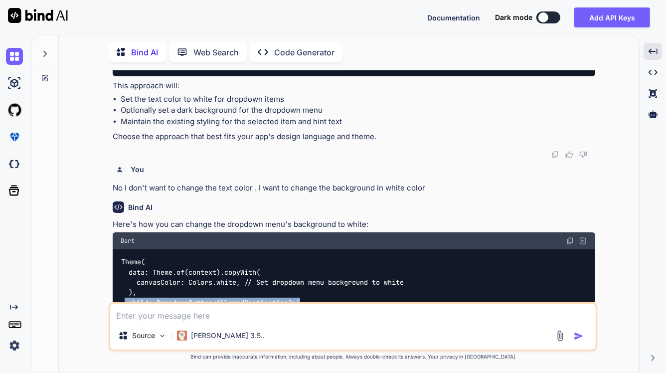
drag, startPoint x: 313, startPoint y: 166, endPoint x: 126, endPoint y: 170, distance: 187.4
copy code "child: DropdownButton<AllowedDestination?>("
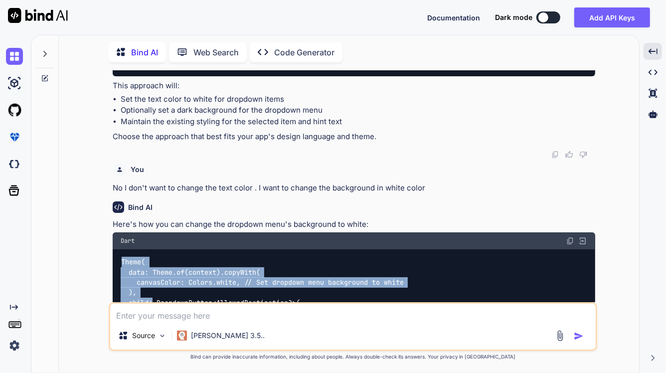
drag, startPoint x: 153, startPoint y: 166, endPoint x: 118, endPoint y: 128, distance: 51.8
copy code "Theme( data: Theme.of(context).copyWith( canvasColor: Colors.white, // Set drop…"
